Goal: Entertainment & Leisure: Consume media (video, audio)

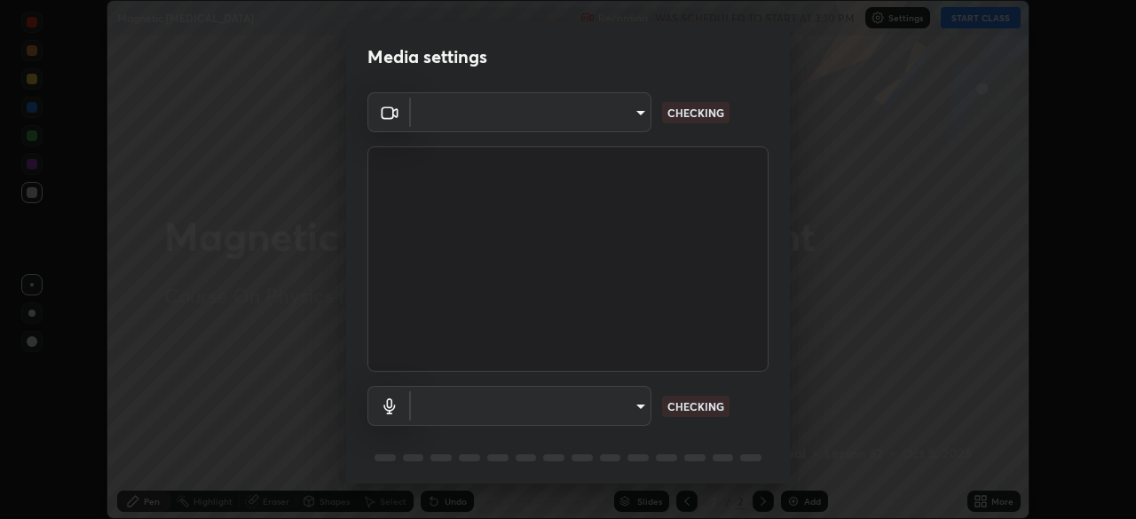
scroll to position [63, 0]
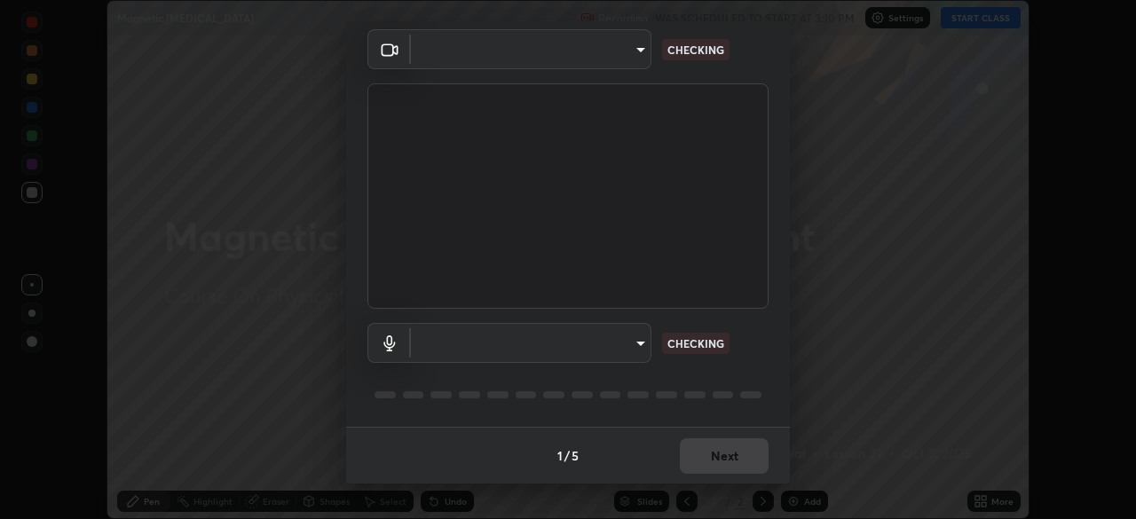
type input "5402053dac797fbd6203b9055fefd71c8703e877445e1219393e3e645ba4b0f2"
type input "58e30863a1a06e434524506800ed545cfc1b42f17f55073e6d07e7442c164023"
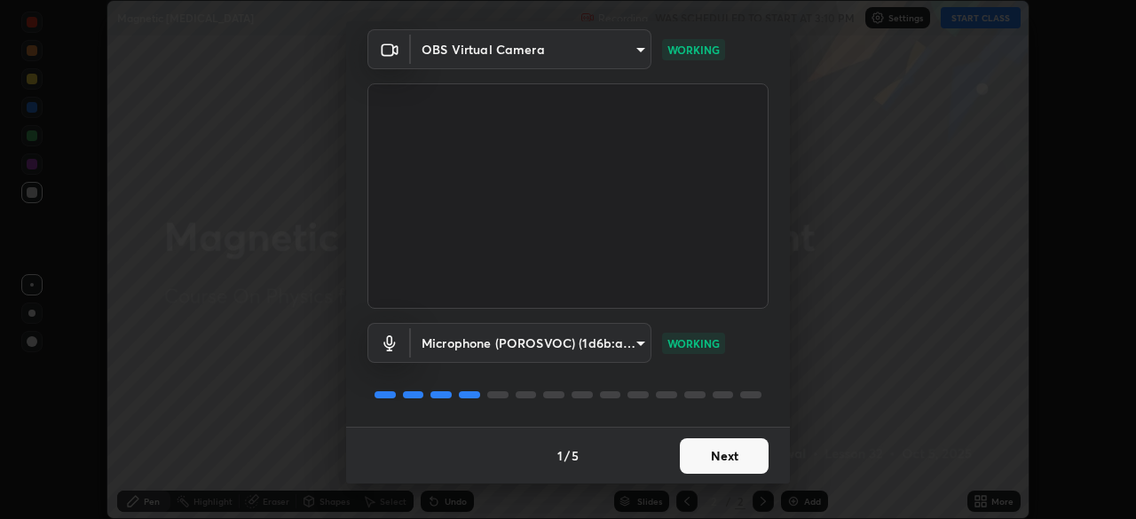
click at [691, 445] on button "Next" at bounding box center [724, 457] width 89 height 36
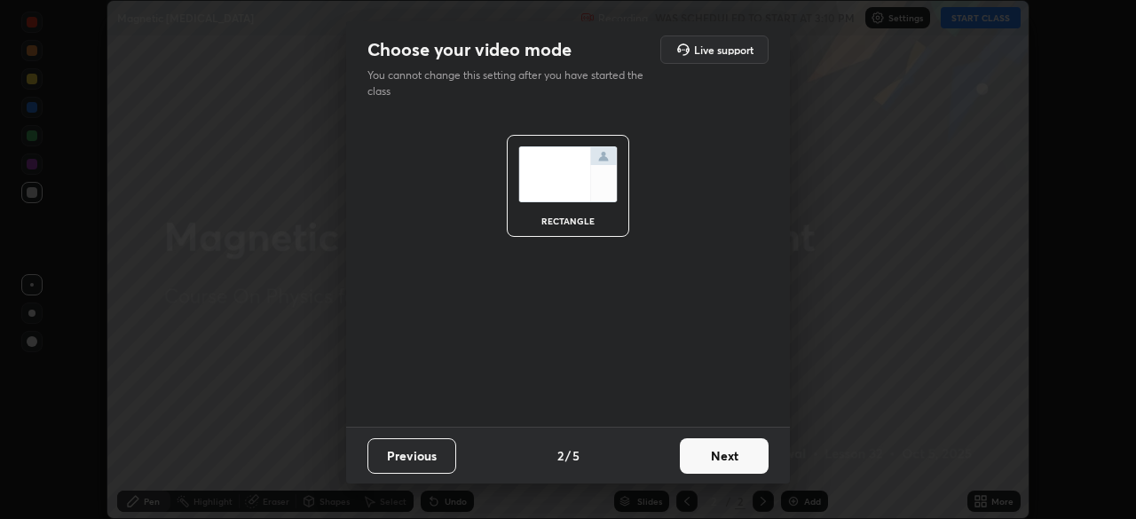
click at [691, 447] on button "Next" at bounding box center [724, 457] width 89 height 36
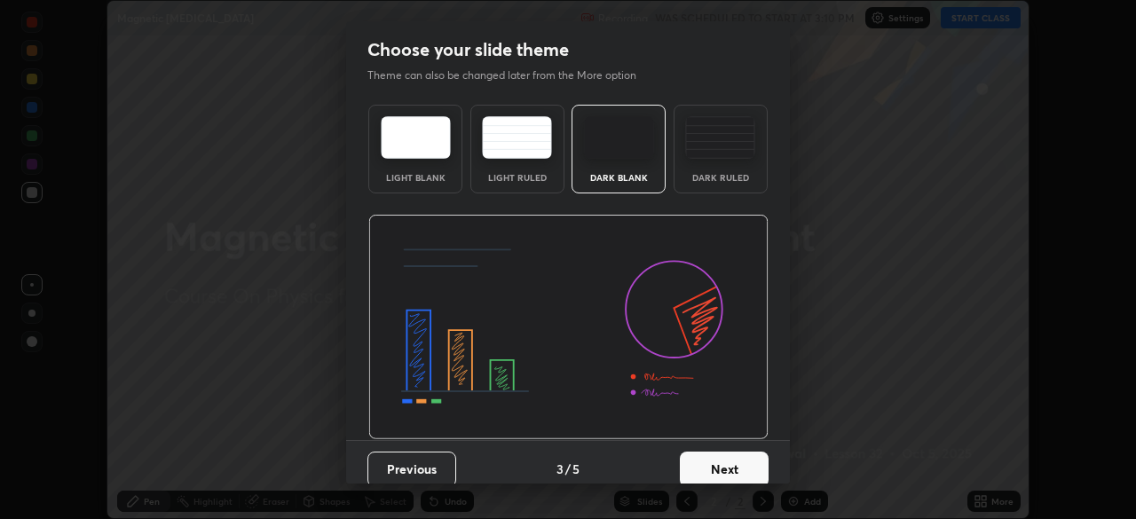
click at [691, 453] on button "Next" at bounding box center [724, 470] width 89 height 36
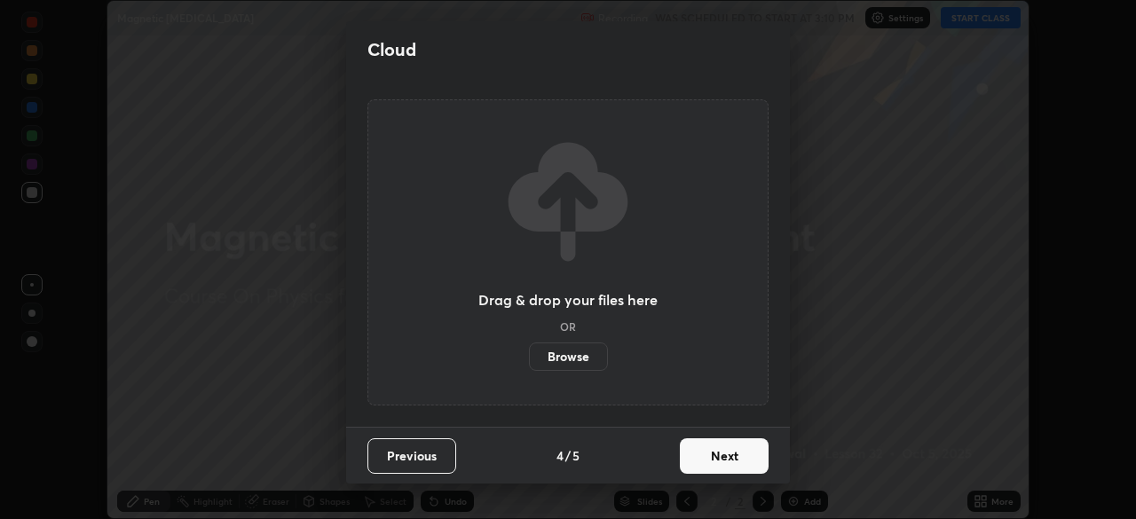
click at [692, 447] on button "Next" at bounding box center [724, 457] width 89 height 36
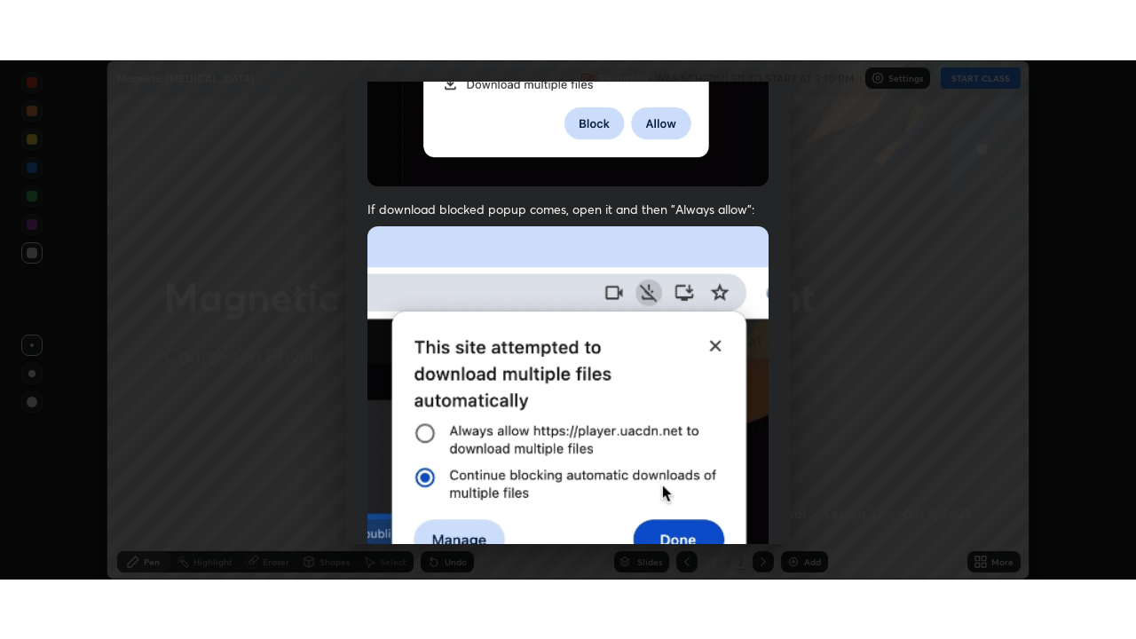
scroll to position [425, 0]
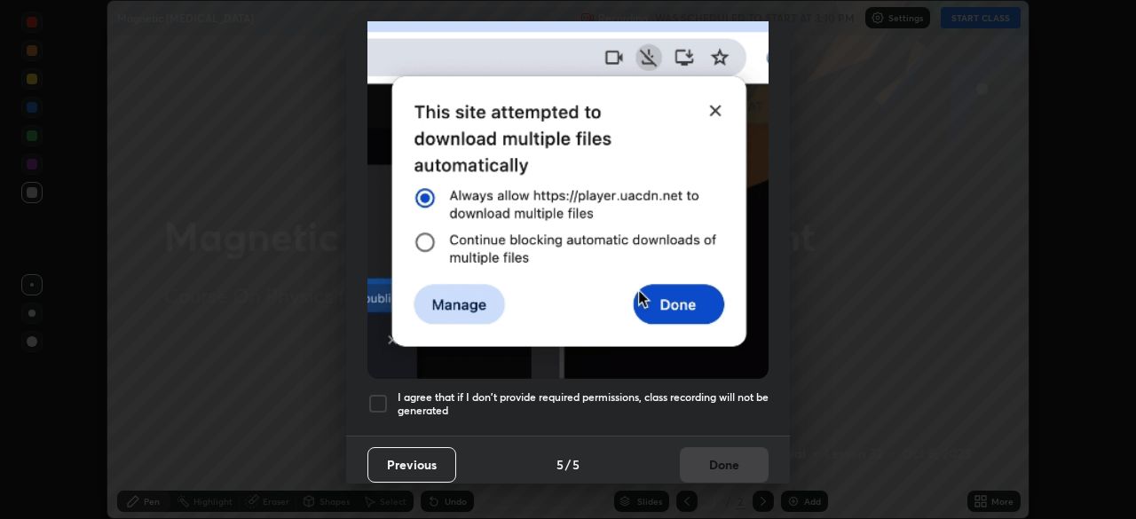
click at [389, 395] on div "I agree that if I don't provide required permissions, class recording will not …" at bounding box center [567, 403] width 401 height 21
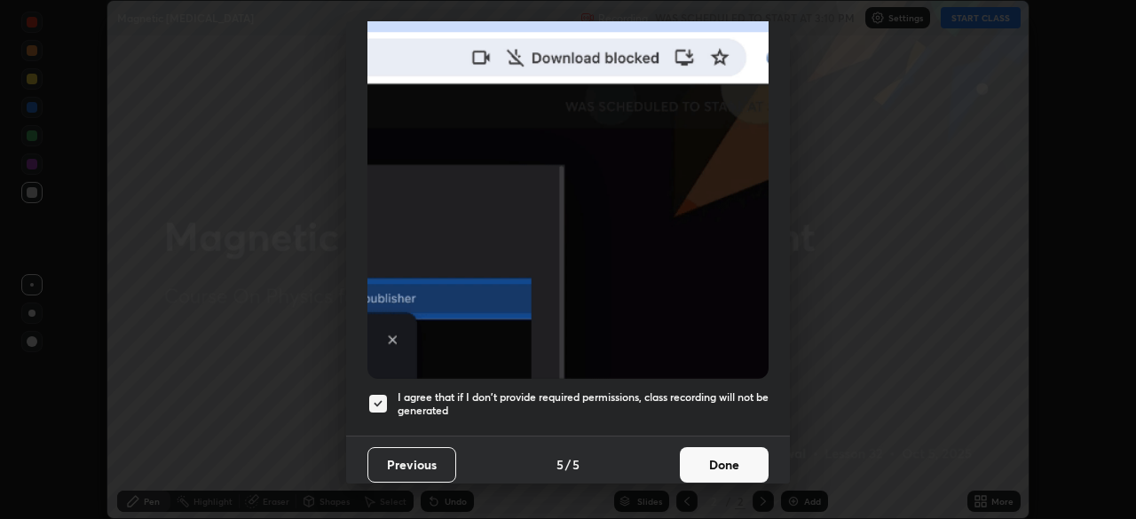
click at [691, 451] on button "Done" at bounding box center [724, 465] width 89 height 36
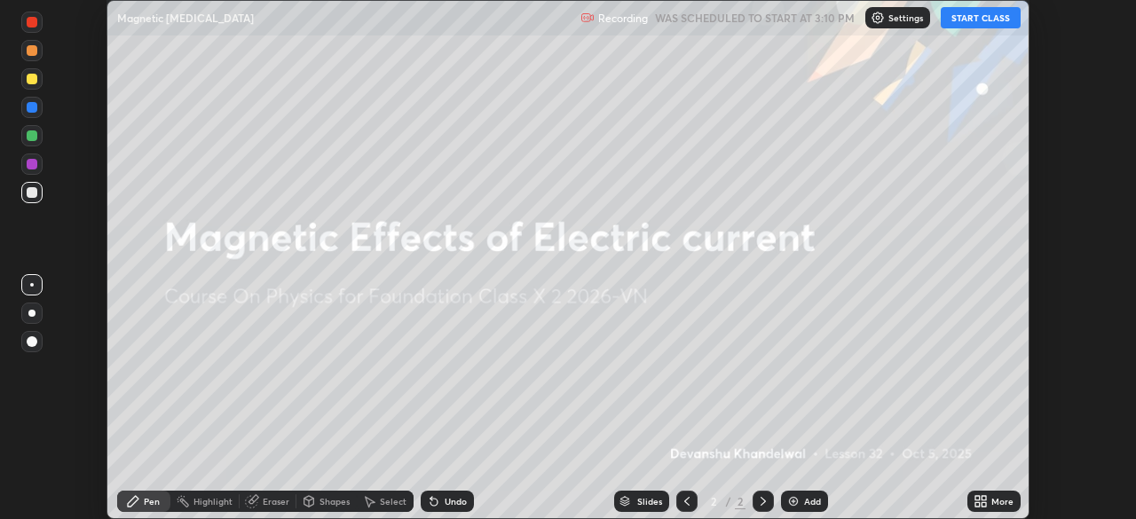
click at [969, 24] on button "START CLASS" at bounding box center [981, 17] width 80 height 21
click at [977, 498] on icon at bounding box center [978, 498] width 4 height 4
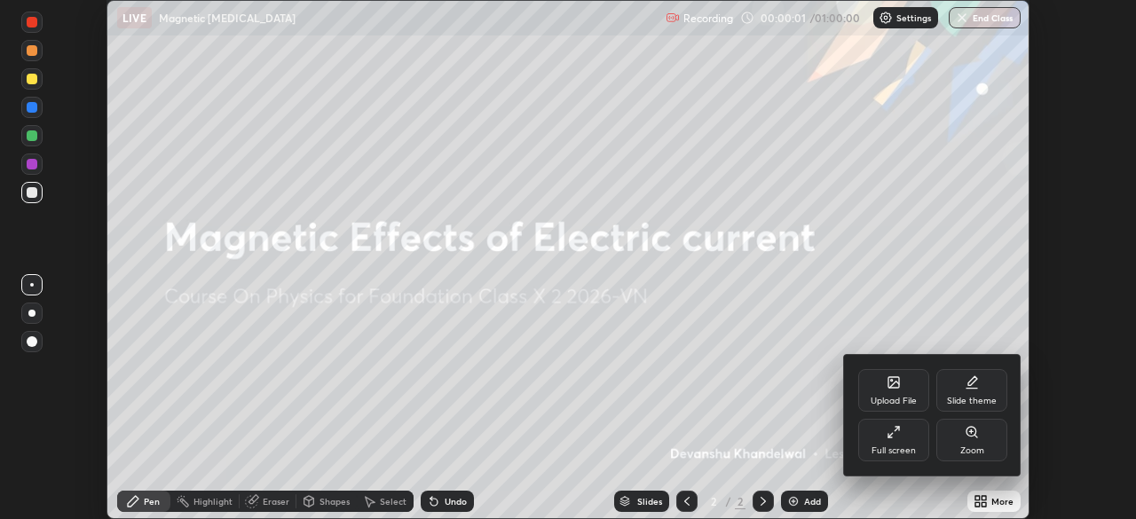
click at [876, 458] on div "Full screen" at bounding box center [893, 440] width 71 height 43
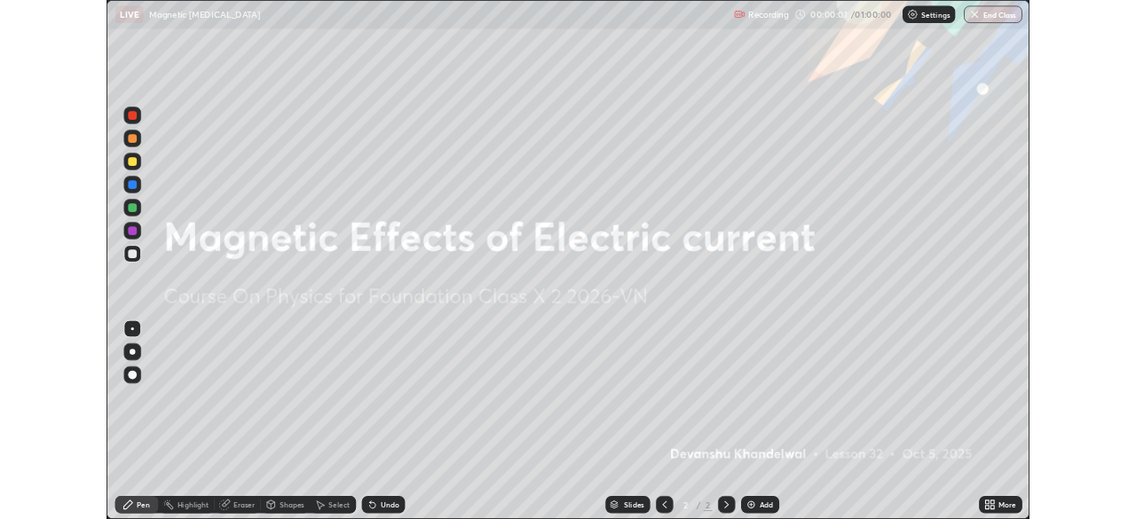
scroll to position [639, 1136]
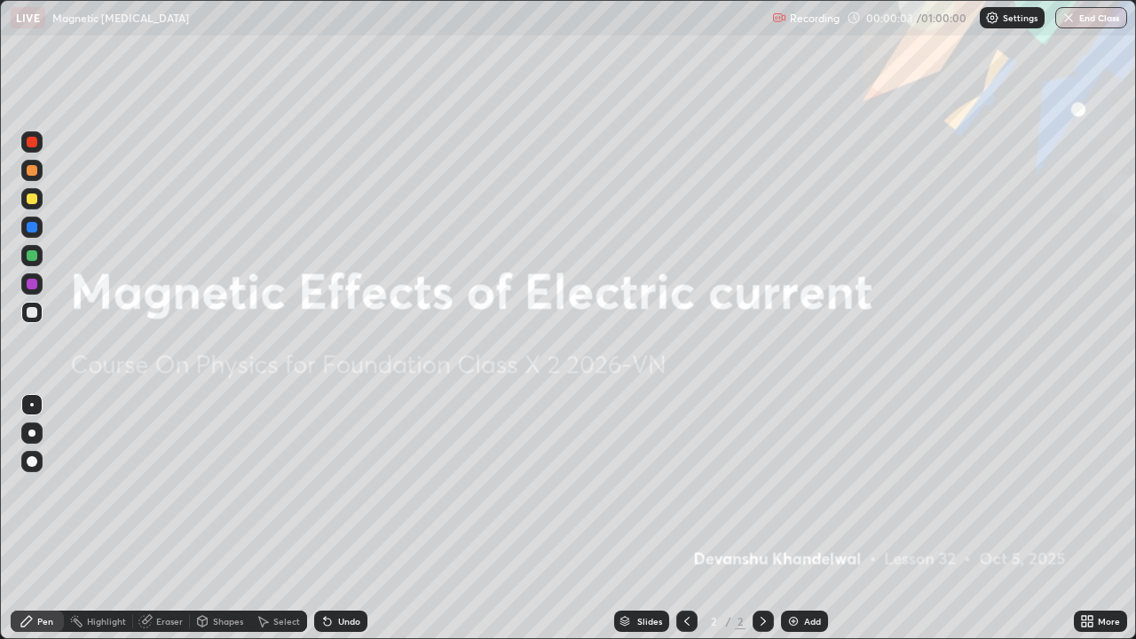
click at [784, 518] on div "Add" at bounding box center [804, 621] width 47 height 21
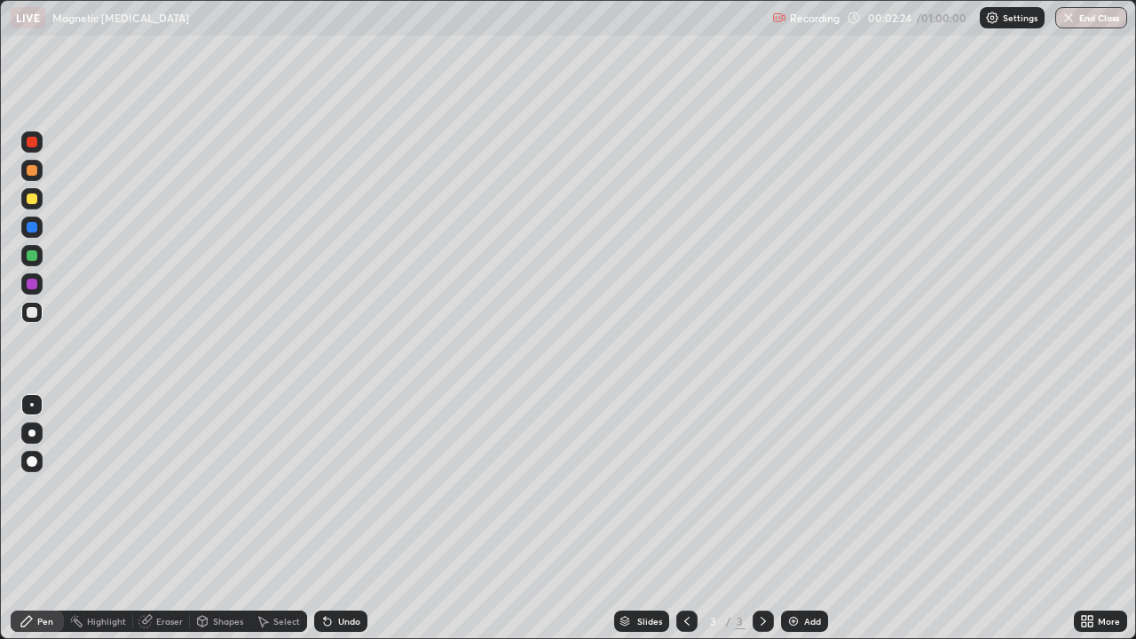
click at [229, 518] on div "Shapes" at bounding box center [228, 621] width 30 height 9
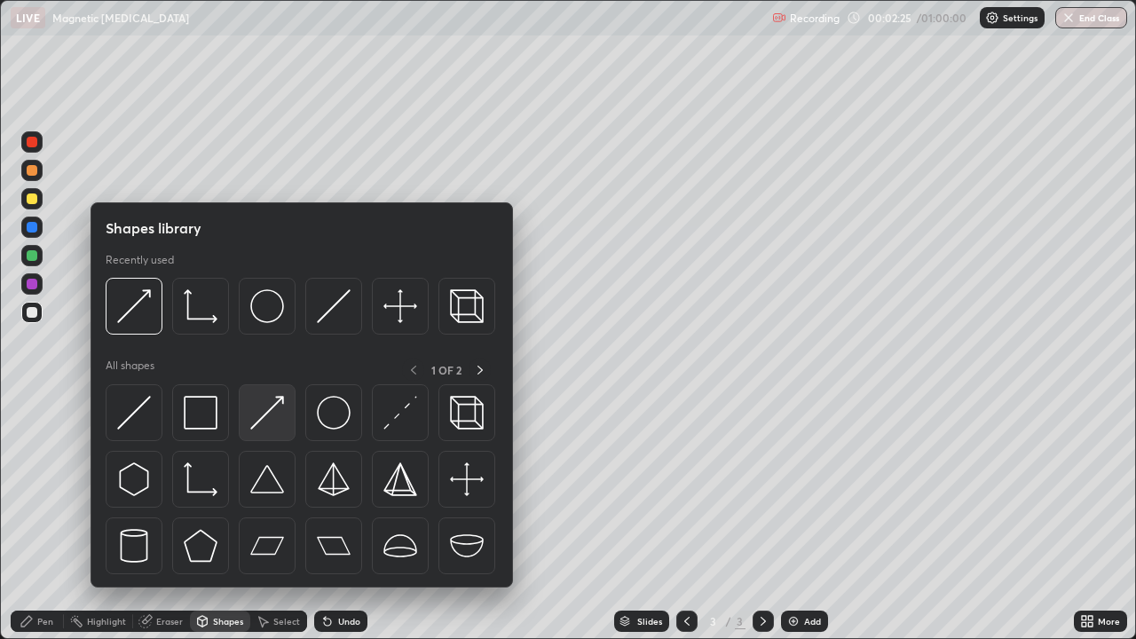
click at [265, 416] on img at bounding box center [267, 413] width 34 height 34
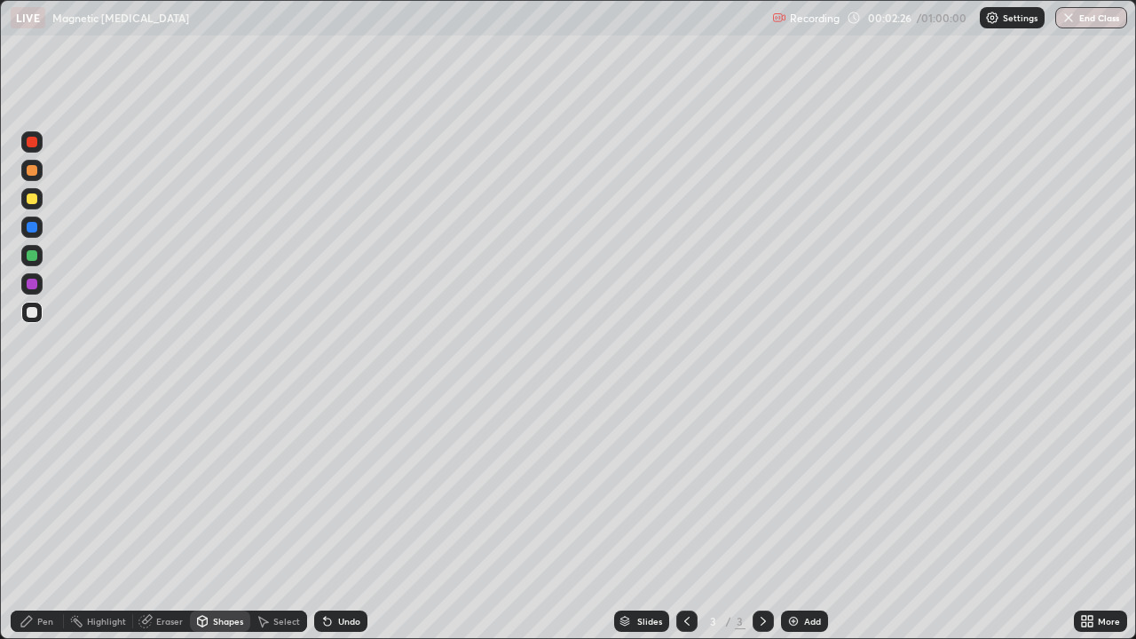
click at [324, 518] on icon at bounding box center [325, 618] width 2 height 2
click at [326, 518] on icon at bounding box center [327, 622] width 7 height 7
click at [30, 227] on div at bounding box center [32, 227] width 11 height 11
click at [338, 518] on div "Undo" at bounding box center [349, 621] width 22 height 9
click at [336, 518] on div "Undo" at bounding box center [340, 621] width 53 height 21
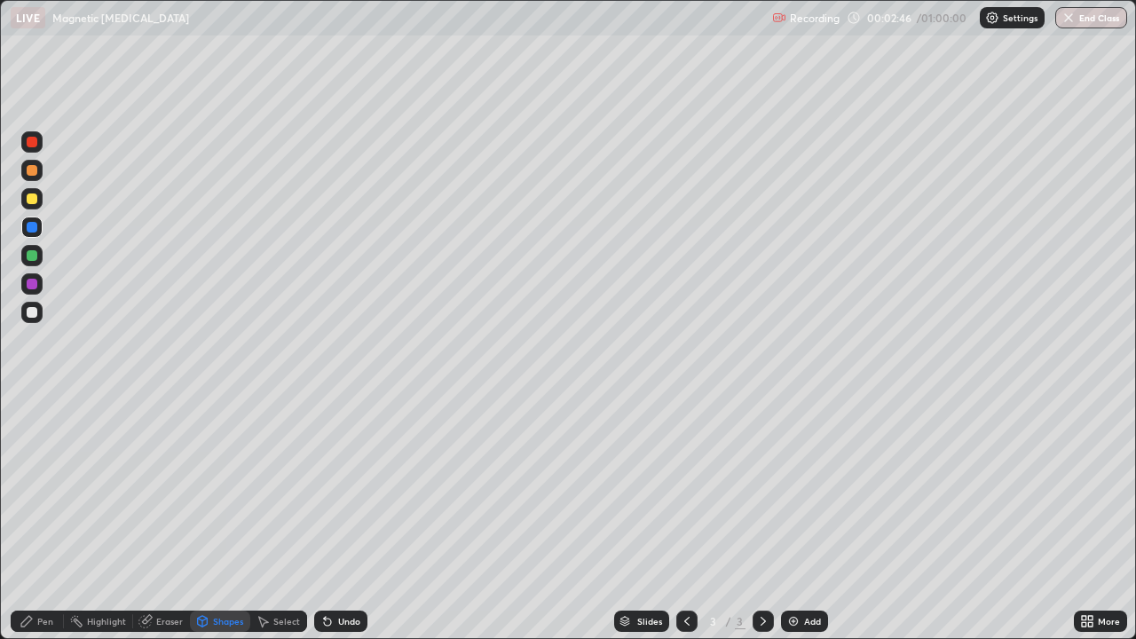
click at [38, 518] on div "Pen" at bounding box center [37, 621] width 53 height 21
click at [324, 518] on icon at bounding box center [327, 621] width 14 height 14
click at [334, 518] on div "Undo" at bounding box center [340, 621] width 53 height 21
click at [325, 518] on icon at bounding box center [327, 622] width 7 height 7
click at [799, 518] on div "Add" at bounding box center [804, 621] width 47 height 21
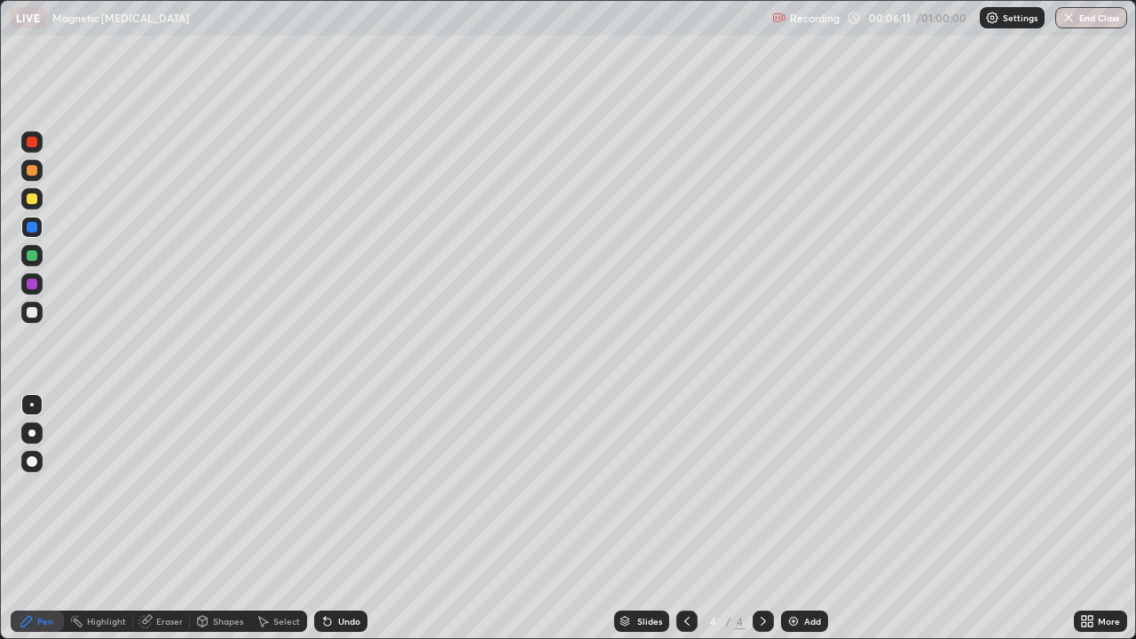
click at [32, 251] on div at bounding box center [32, 255] width 11 height 11
click at [328, 518] on icon at bounding box center [327, 621] width 14 height 14
click at [334, 518] on div "Undo" at bounding box center [340, 621] width 53 height 21
click at [30, 229] on div at bounding box center [32, 227] width 11 height 11
click at [100, 518] on div "Highlight" at bounding box center [106, 621] width 39 height 9
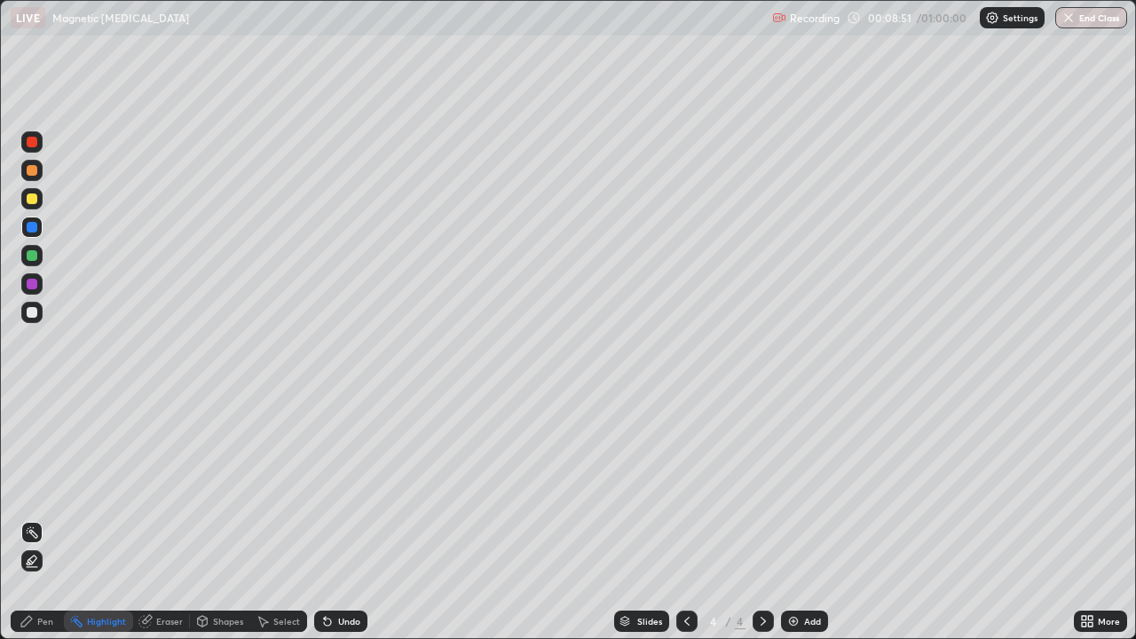
click at [29, 518] on icon at bounding box center [26, 621] width 11 height 11
click at [791, 518] on img at bounding box center [793, 621] width 14 height 14
click at [1084, 518] on icon at bounding box center [1084, 624] width 4 height 4
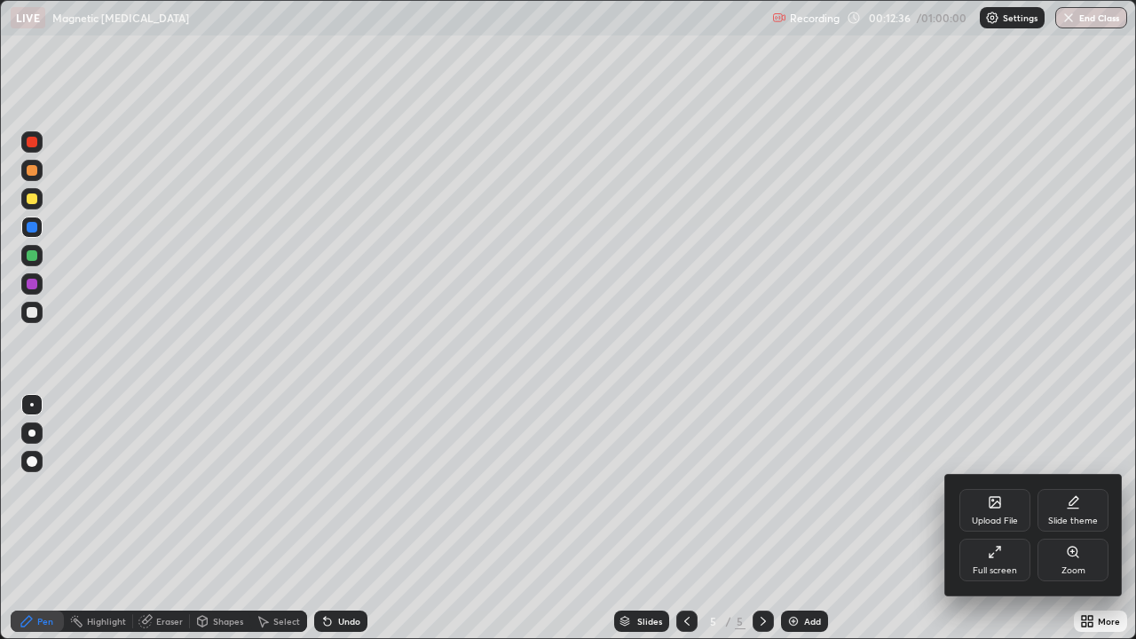
click at [977, 518] on div "Full screen" at bounding box center [995, 560] width 71 height 43
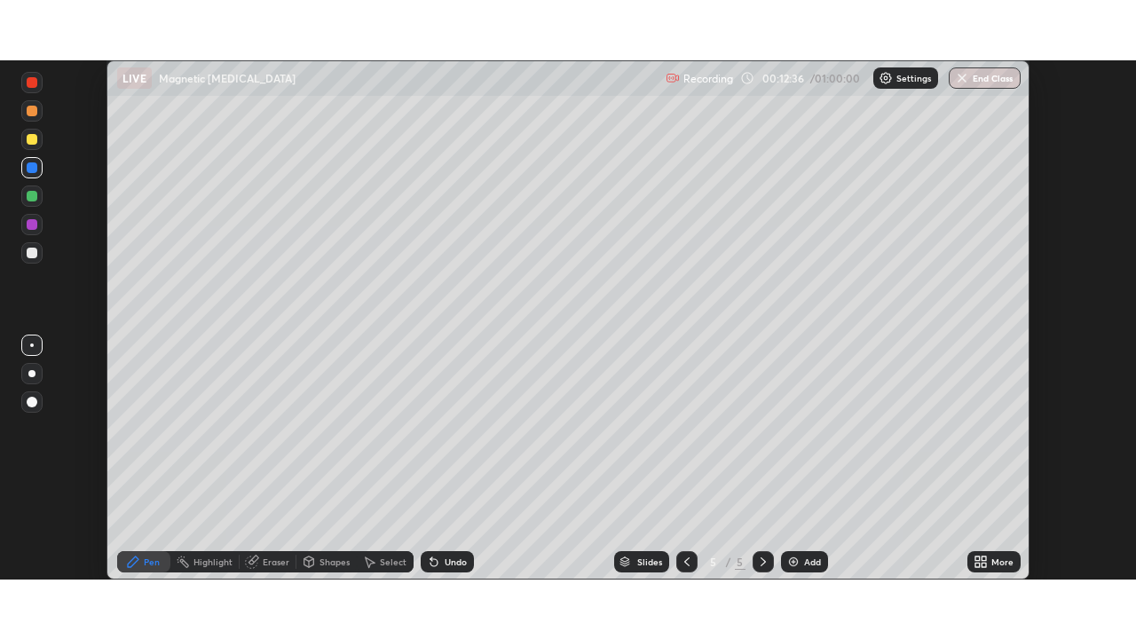
scroll to position [88247, 87630]
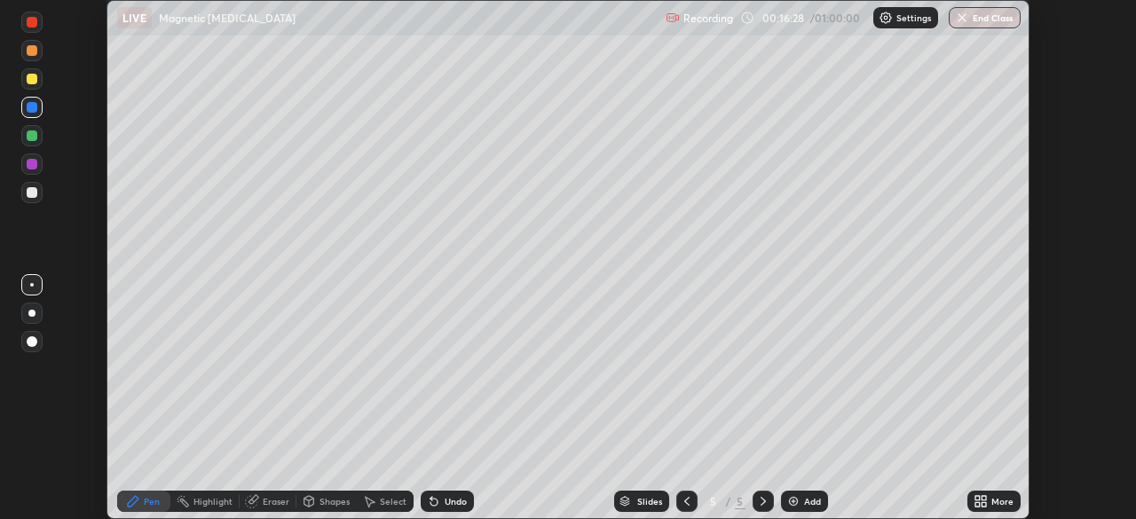
click at [792, 492] on div "Add" at bounding box center [804, 501] width 47 height 21
click at [431, 504] on icon at bounding box center [434, 502] width 7 height 7
click at [680, 490] on div at bounding box center [686, 502] width 21 height 36
click at [677, 495] on div at bounding box center [686, 501] width 21 height 21
click at [984, 498] on icon at bounding box center [984, 498] width 4 height 4
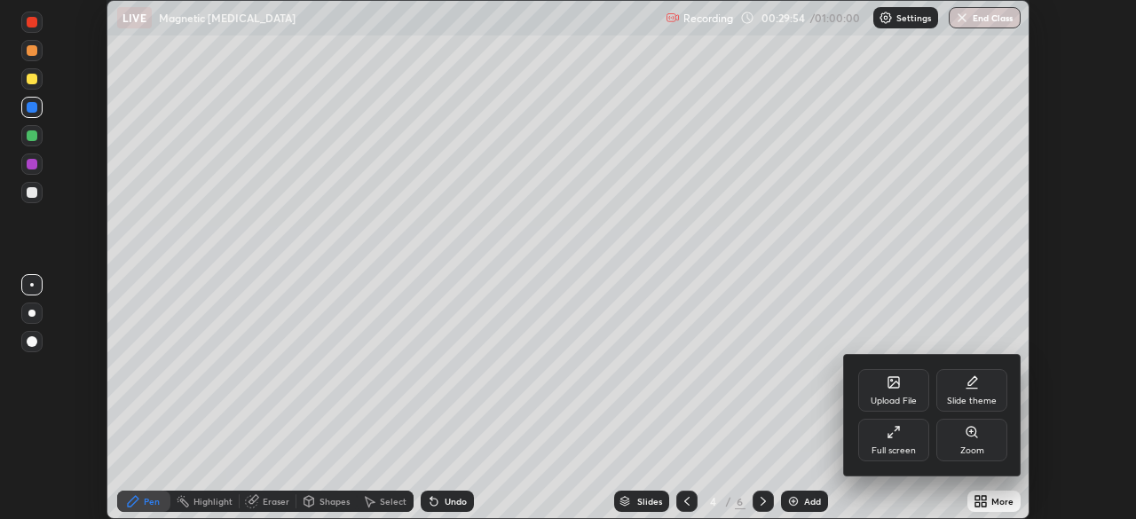
click at [875, 436] on div "Full screen" at bounding box center [893, 440] width 71 height 43
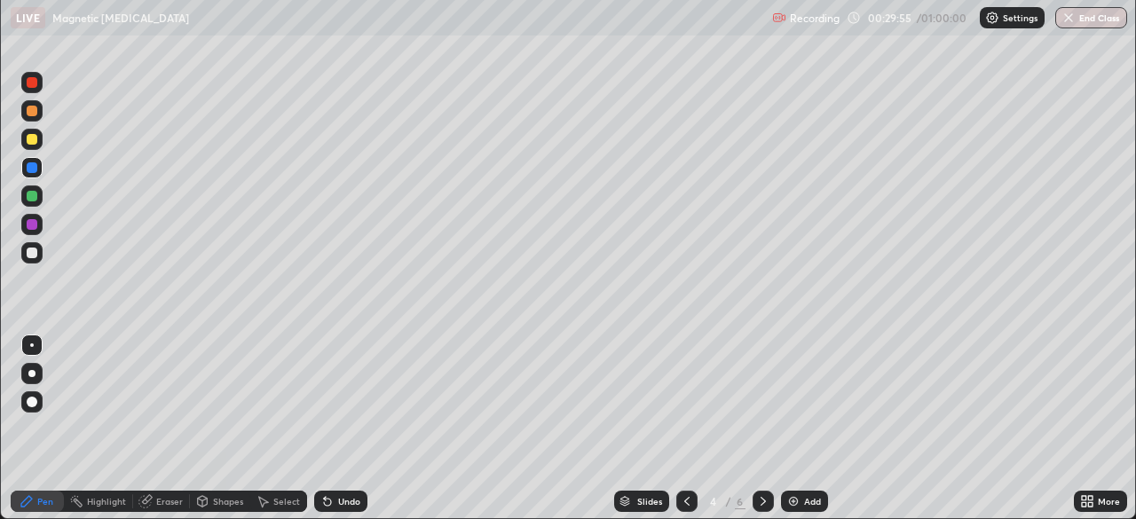
scroll to position [639, 1136]
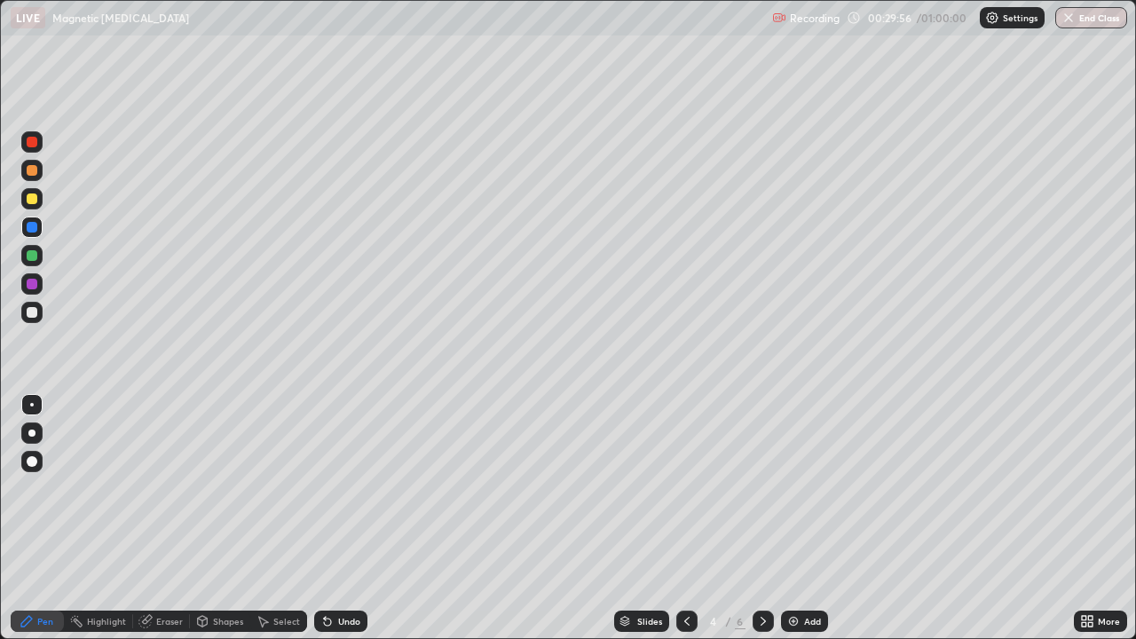
click at [760, 518] on icon at bounding box center [763, 621] width 14 height 14
click at [680, 518] on icon at bounding box center [687, 621] width 14 height 14
click at [676, 518] on div at bounding box center [686, 621] width 21 height 21
click at [755, 518] on div at bounding box center [763, 621] width 21 height 21
click at [677, 518] on div at bounding box center [686, 621] width 21 height 21
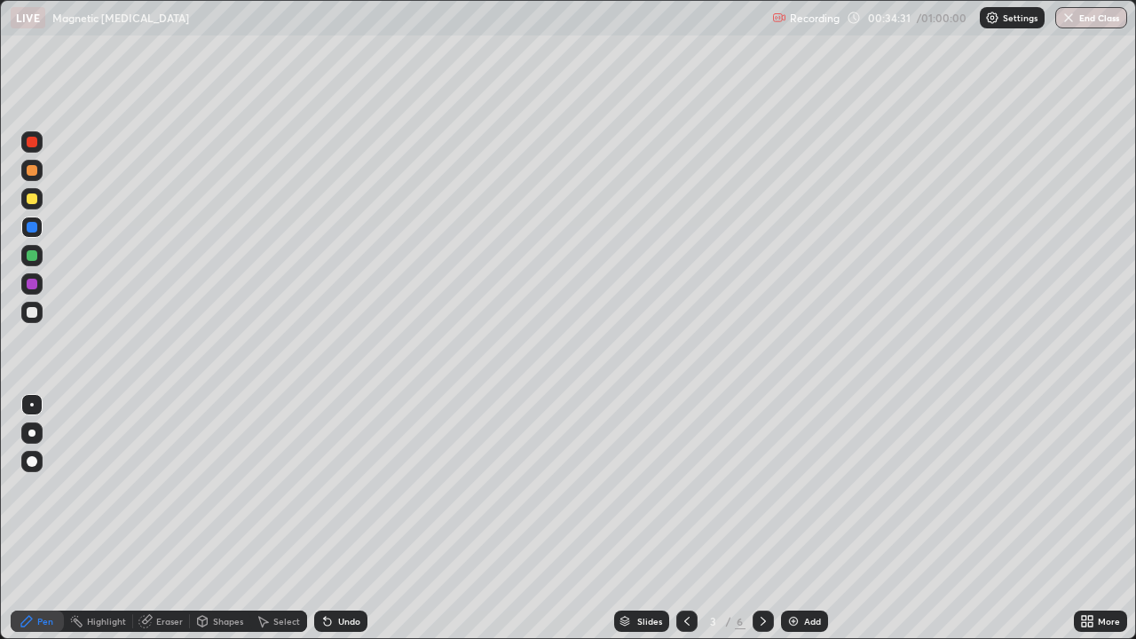
click at [762, 518] on icon at bounding box center [763, 621] width 14 height 14
click at [753, 518] on div at bounding box center [763, 621] width 21 height 21
click at [329, 518] on div "Undo" at bounding box center [340, 621] width 53 height 21
click at [1065, 23] on img "button" at bounding box center [1069, 18] width 14 height 14
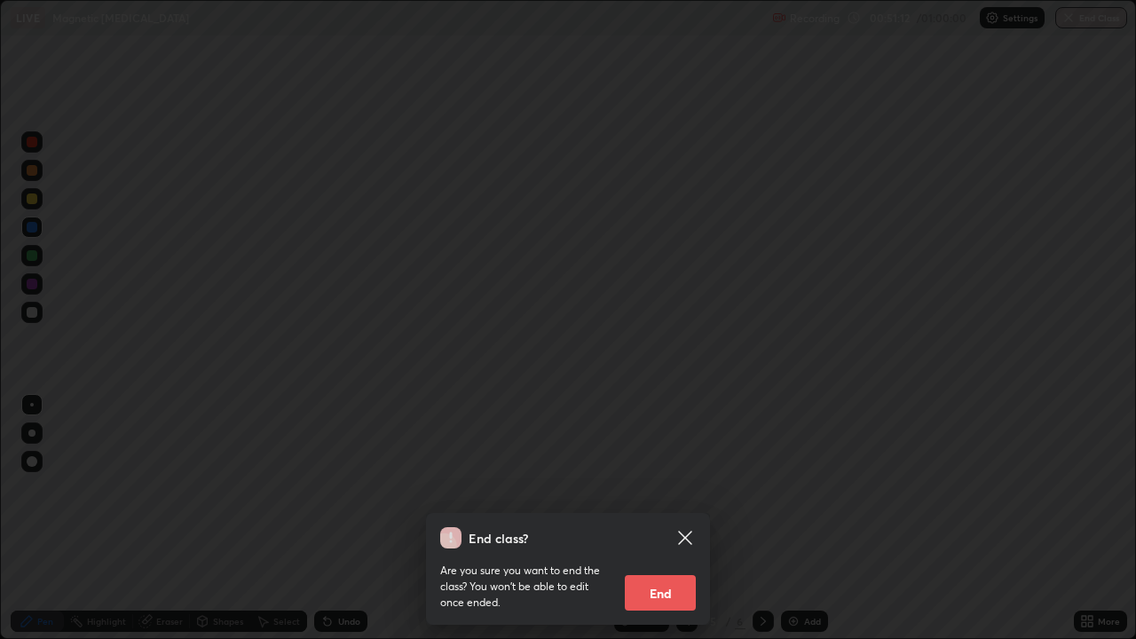
click at [673, 518] on button "End" at bounding box center [660, 593] width 71 height 36
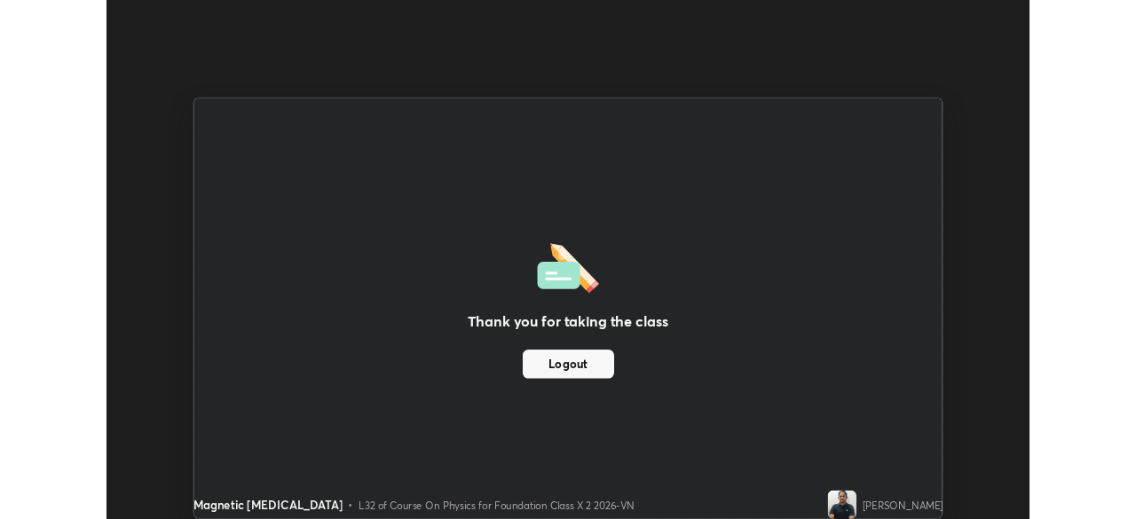
scroll to position [88247, 87630]
